Goal: Navigation & Orientation: Find specific page/section

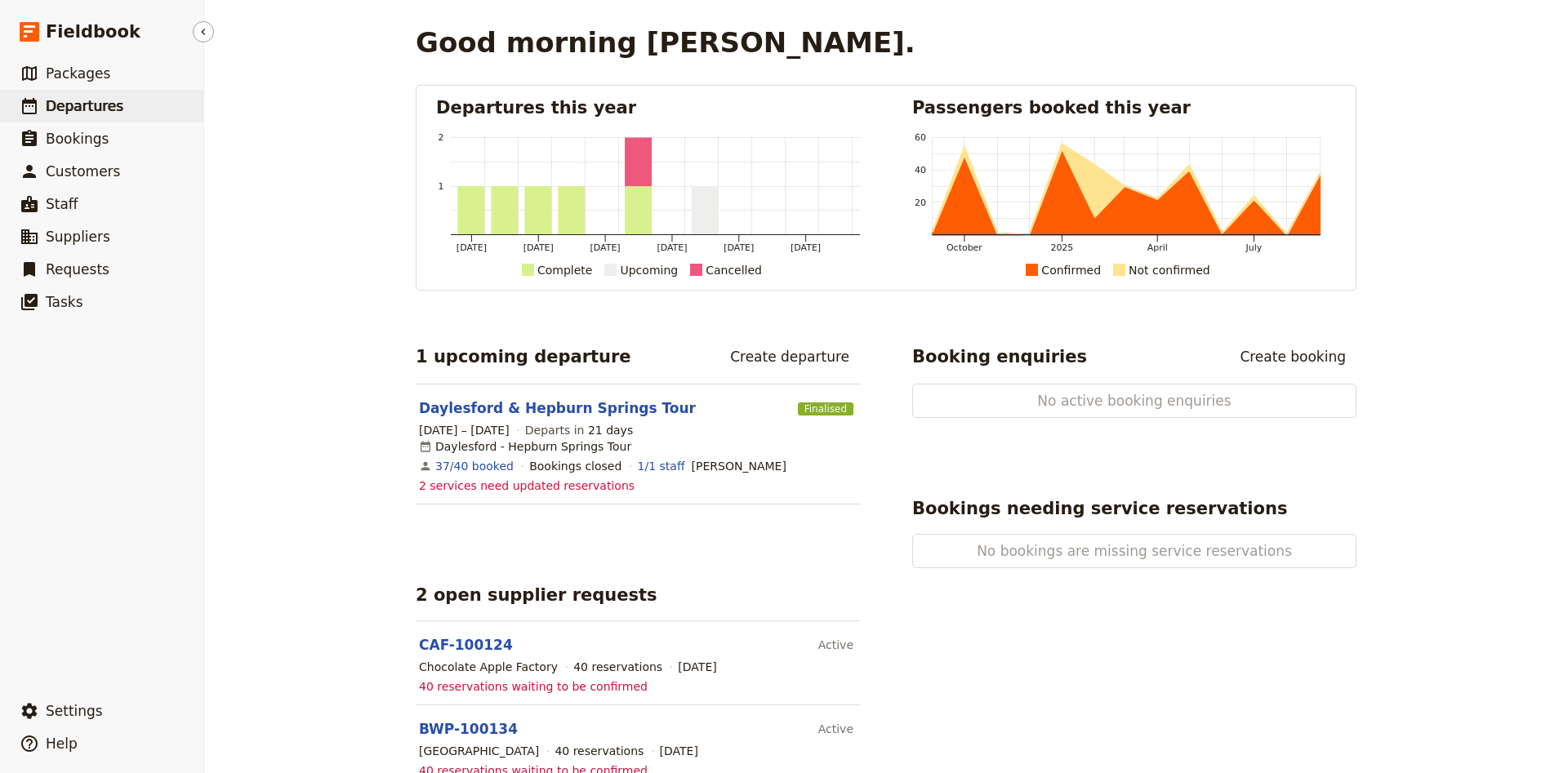
click at [91, 108] on span "Departures" at bounding box center [85, 105] width 78 height 16
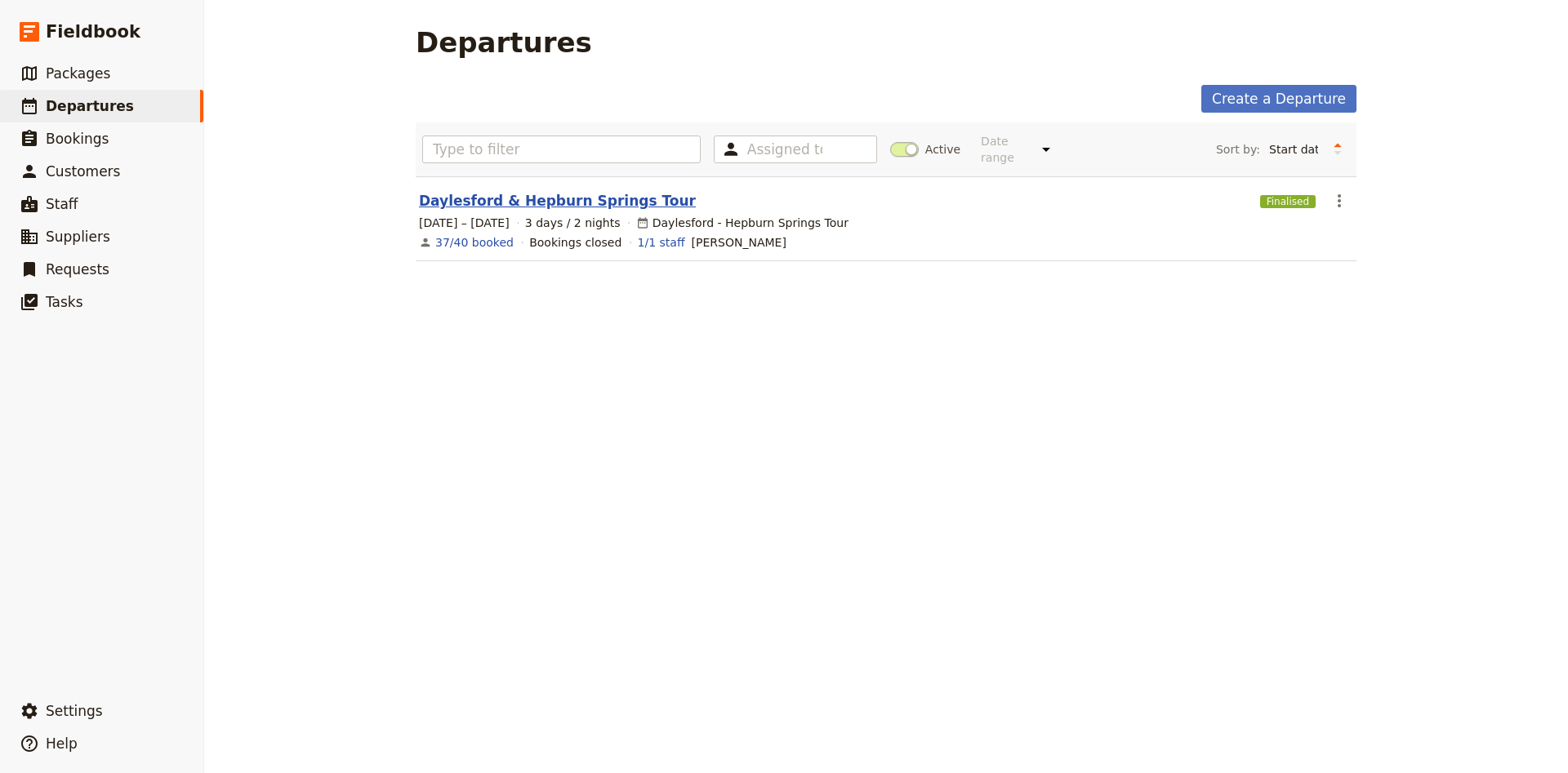
click at [585, 191] on link "Daylesford & Hepburn Springs Tour" at bounding box center [557, 201] width 277 height 20
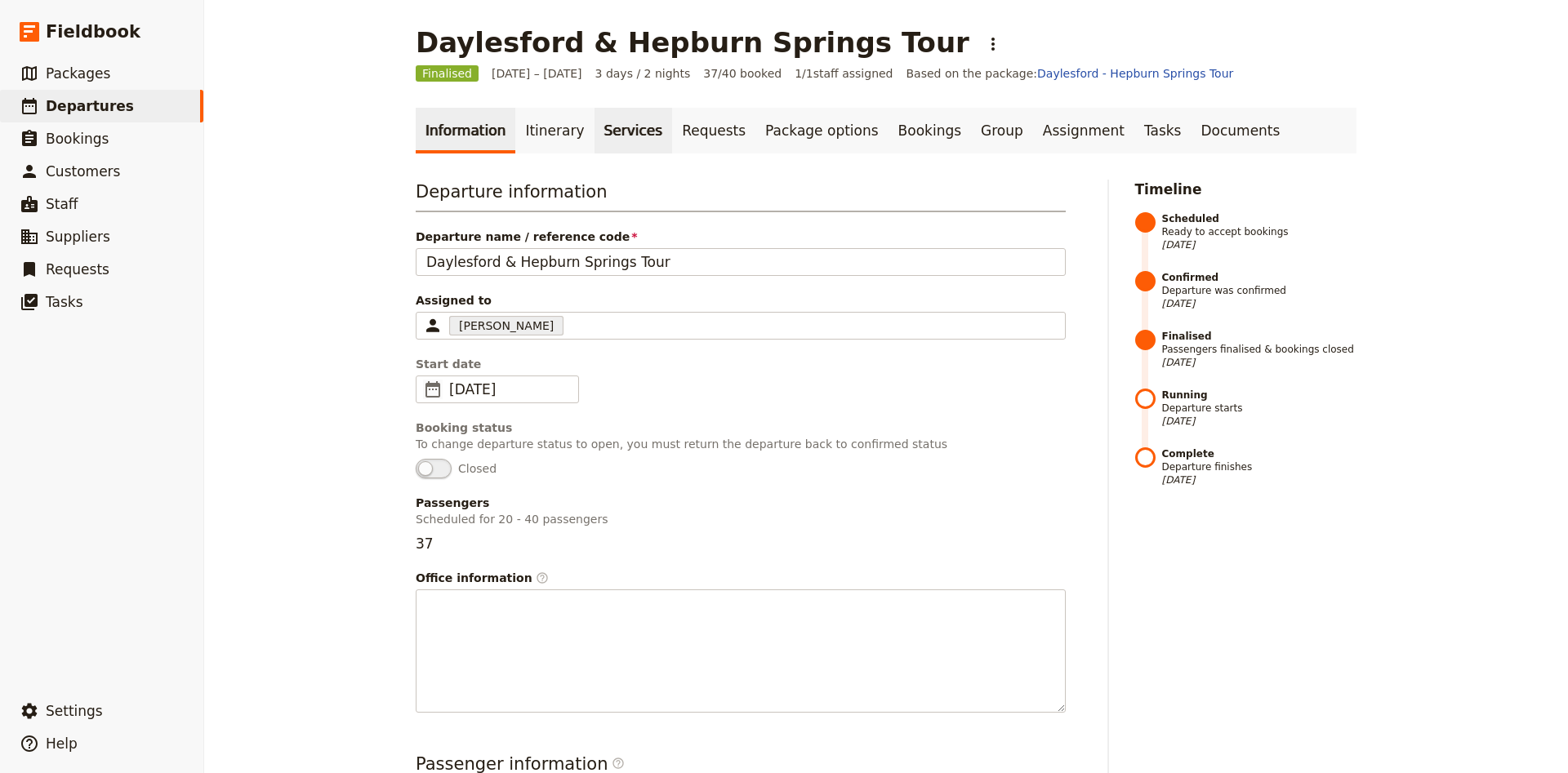
click at [621, 145] on link "Services" at bounding box center [633, 130] width 79 height 46
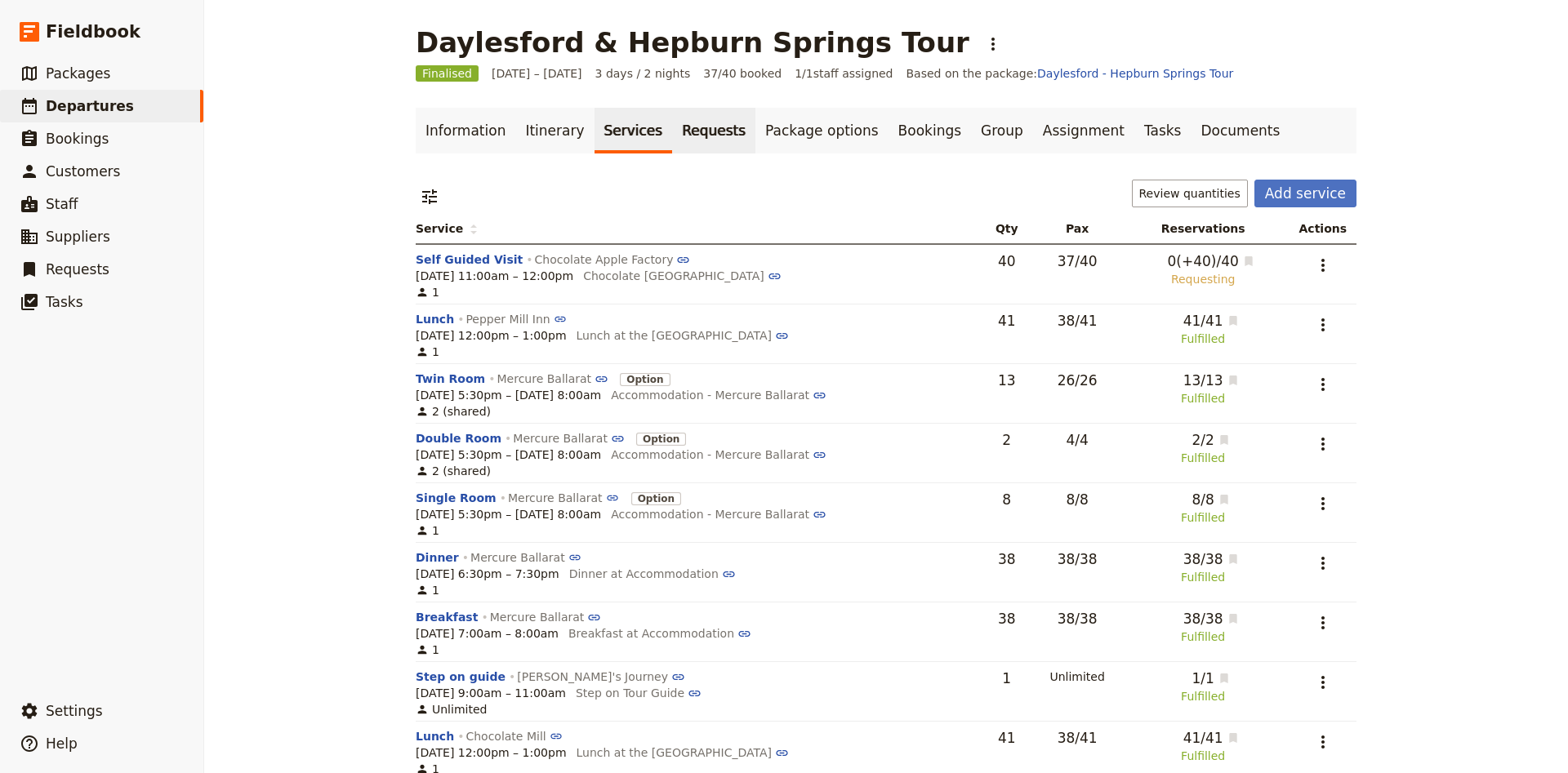
click at [683, 143] on link "Requests" at bounding box center [713, 130] width 84 height 46
